Goal: Information Seeking & Learning: Learn about a topic

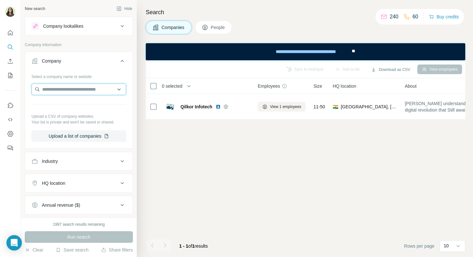
click at [61, 91] on input "text" at bounding box center [79, 89] width 95 height 12
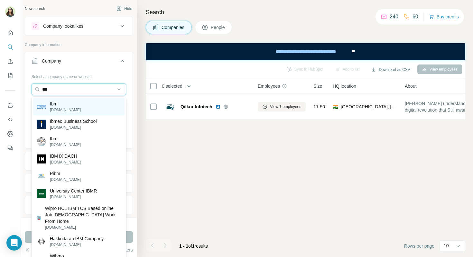
type input "***"
click at [69, 106] on div "Ibm ibm.com" at bounding box center [78, 106] width 91 height 17
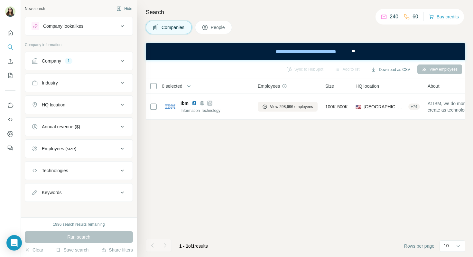
click at [219, 27] on span "People" at bounding box center [218, 27] width 15 height 6
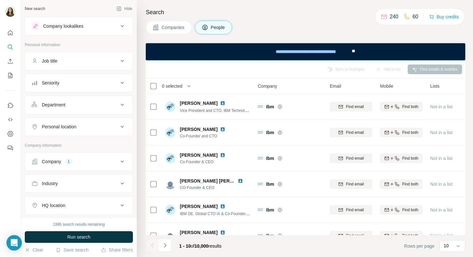
click at [178, 31] on button "Companies" at bounding box center [169, 28] width 46 height 14
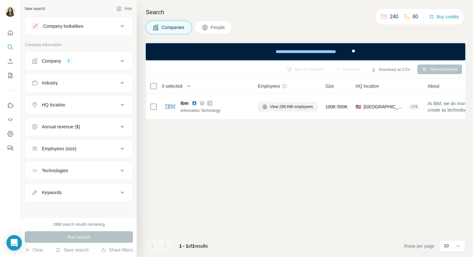
click at [96, 57] on button "Company 1" at bounding box center [79, 60] width 108 height 15
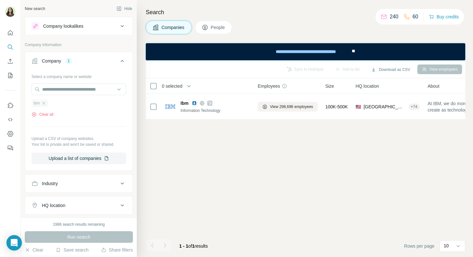
click at [47, 102] on div "Ibm" at bounding box center [40, 103] width 17 height 8
click at [44, 102] on icon "button" at bounding box center [43, 102] width 5 height 5
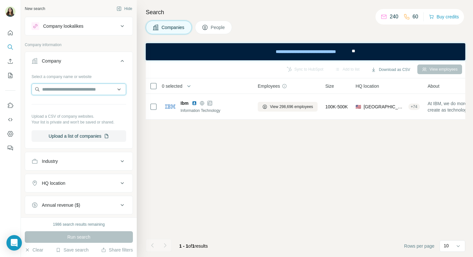
click at [62, 85] on input "text" at bounding box center [79, 89] width 95 height 12
click at [85, 66] on button "Company" at bounding box center [79, 62] width 108 height 18
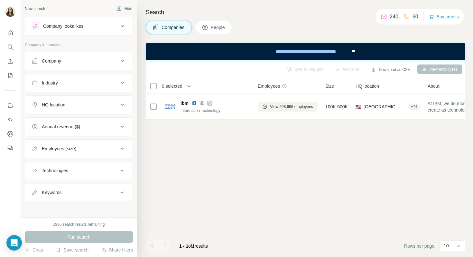
click at [79, 65] on button "Company" at bounding box center [79, 60] width 108 height 15
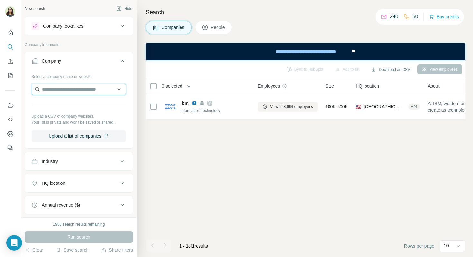
click at [71, 90] on input "text" at bounding box center [79, 89] width 95 height 12
click at [77, 168] on button "Industry" at bounding box center [79, 160] width 108 height 15
click at [74, 174] on input at bounding box center [76, 177] width 80 height 7
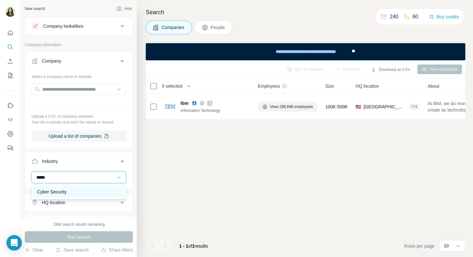
type input "*****"
click at [76, 192] on div "Cyber Security" at bounding box center [79, 191] width 84 height 6
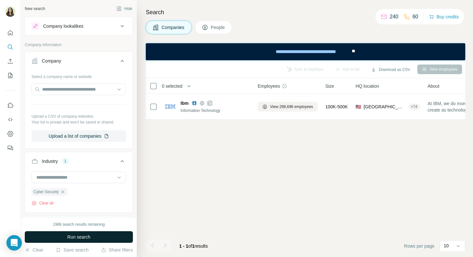
click at [89, 236] on span "Run search" at bounding box center [78, 236] width 23 height 6
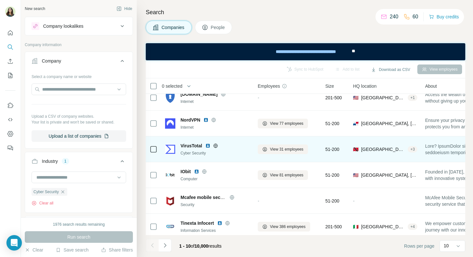
scroll to position [117, 0]
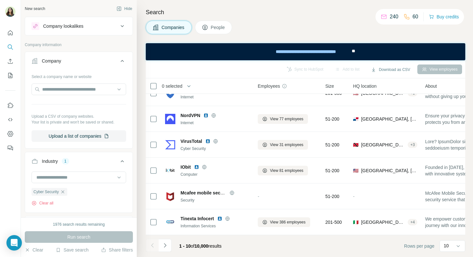
click at [212, 38] on div "Search Companies People Sync to HubSpot Add to list Download as CSV View employ…" at bounding box center [305, 128] width 337 height 257
click at [208, 29] on icon at bounding box center [205, 27] width 6 height 6
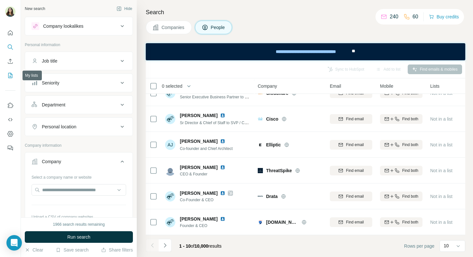
click at [10, 76] on icon "My lists" at bounding box center [10, 75] width 6 height 6
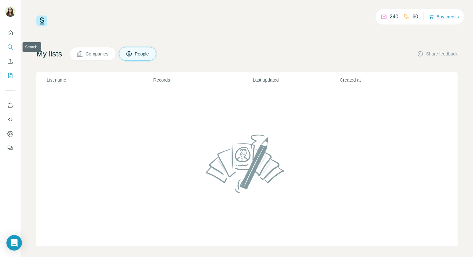
click at [11, 48] on icon "Search" at bounding box center [12, 49] width 2 height 2
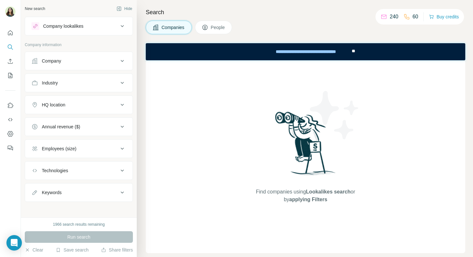
click at [65, 62] on div "Company" at bounding box center [75, 61] width 87 height 6
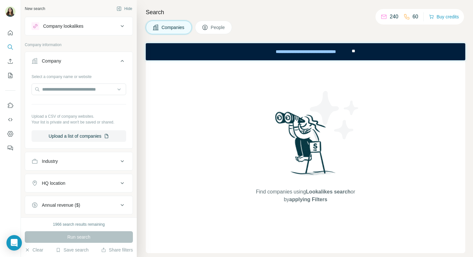
click at [58, 164] on div "Industry" at bounding box center [50, 161] width 16 height 6
click at [60, 179] on input at bounding box center [76, 177] width 80 height 7
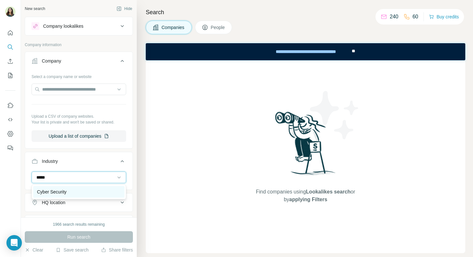
type input "*****"
click at [67, 192] on p "Cyber Security" at bounding box center [52, 191] width 30 height 6
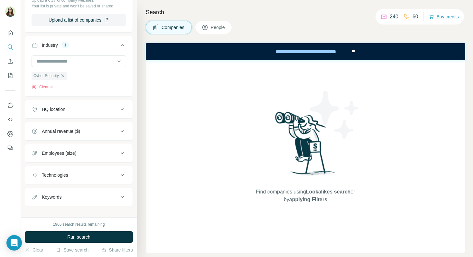
scroll to position [123, 0]
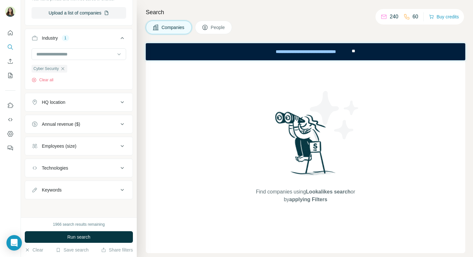
click at [64, 108] on button "HQ location" at bounding box center [79, 101] width 108 height 15
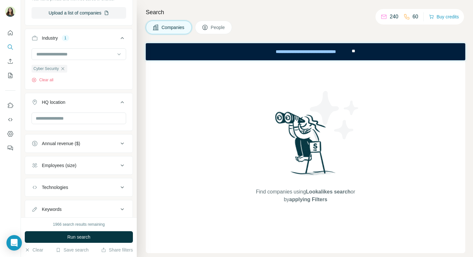
click at [67, 125] on div at bounding box center [79, 118] width 95 height 13
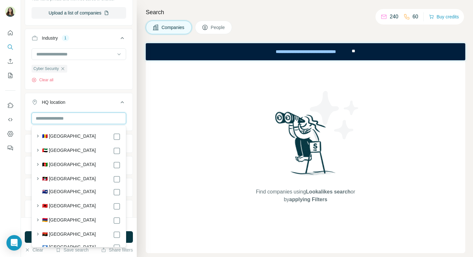
click at [67, 122] on input "text" at bounding box center [79, 118] width 95 height 12
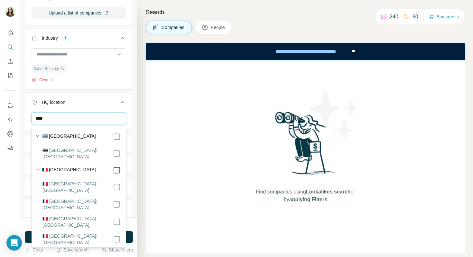
type input "****"
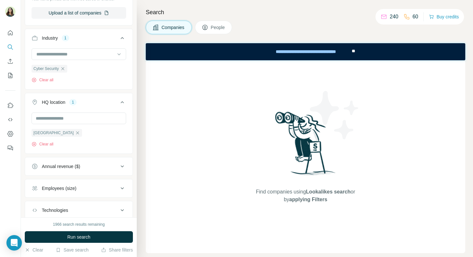
click at [102, 98] on button "HQ location 1" at bounding box center [79, 103] width 108 height 18
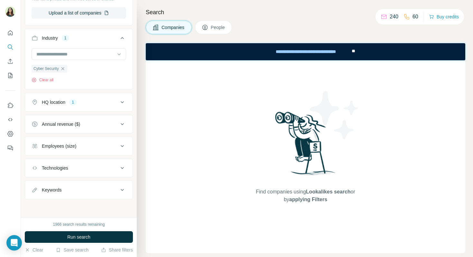
click at [92, 144] on div "Employees (size)" at bounding box center [75, 146] width 87 height 6
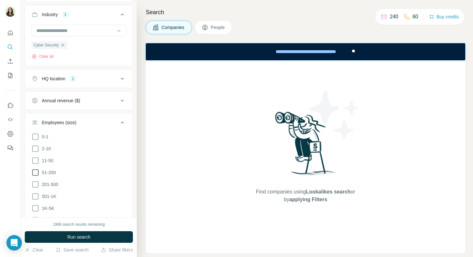
scroll to position [166, 0]
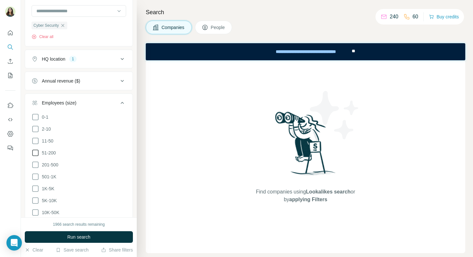
click at [37, 154] on icon at bounding box center [36, 153] width 8 height 8
click at [36, 165] on icon at bounding box center [36, 165] width 8 height 8
click at [36, 173] on icon at bounding box center [35, 176] width 6 height 6
click at [36, 189] on icon at bounding box center [36, 189] width 8 height 8
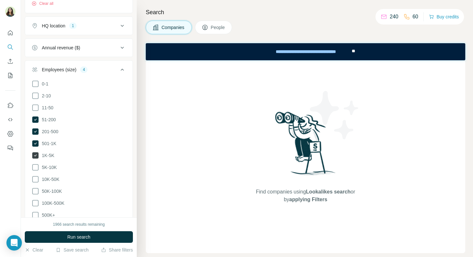
scroll to position [205, 0]
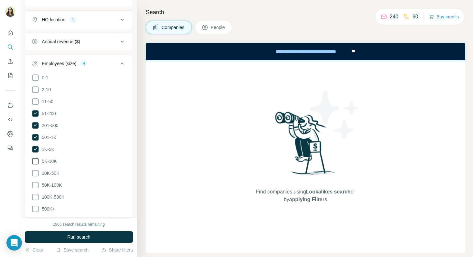
click at [35, 161] on icon at bounding box center [36, 161] width 8 height 8
click at [35, 174] on icon at bounding box center [36, 173] width 8 height 8
click at [35, 183] on icon at bounding box center [36, 185] width 8 height 8
click at [35, 193] on icon at bounding box center [36, 197] width 8 height 8
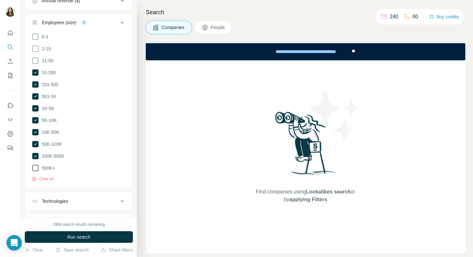
click at [35, 168] on icon at bounding box center [36, 168] width 8 height 8
click at [84, 234] on span "Run search" at bounding box center [78, 236] width 23 height 6
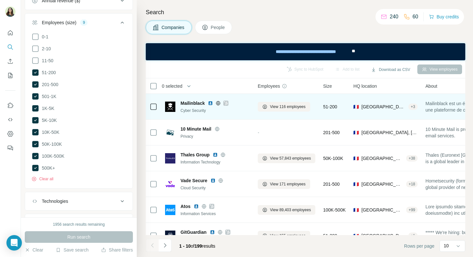
click at [187, 101] on span "Mailinblack" at bounding box center [193, 103] width 24 height 6
click at [211, 103] on img at bounding box center [210, 102] width 5 height 5
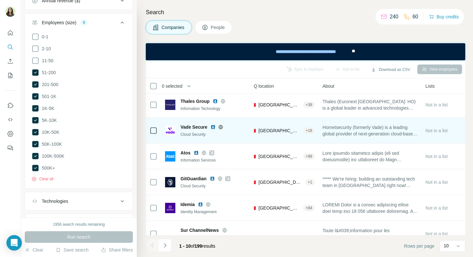
scroll to position [53, 0]
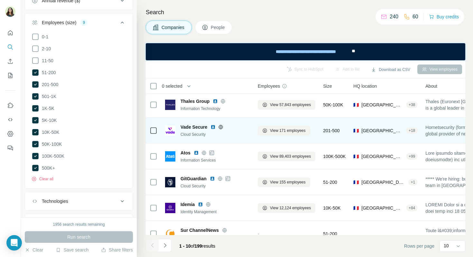
click at [214, 126] on img at bounding box center [213, 126] width 5 height 5
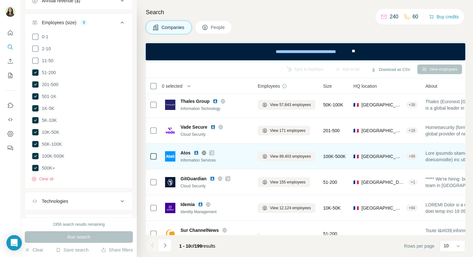
scroll to position [50, 0]
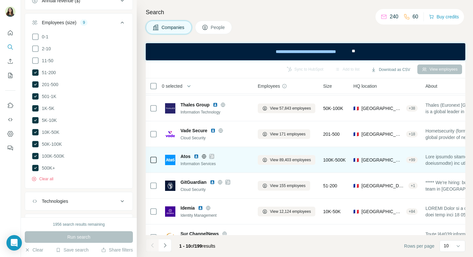
click at [197, 156] on img at bounding box center [196, 156] width 5 height 5
